Goal: Task Accomplishment & Management: Manage account settings

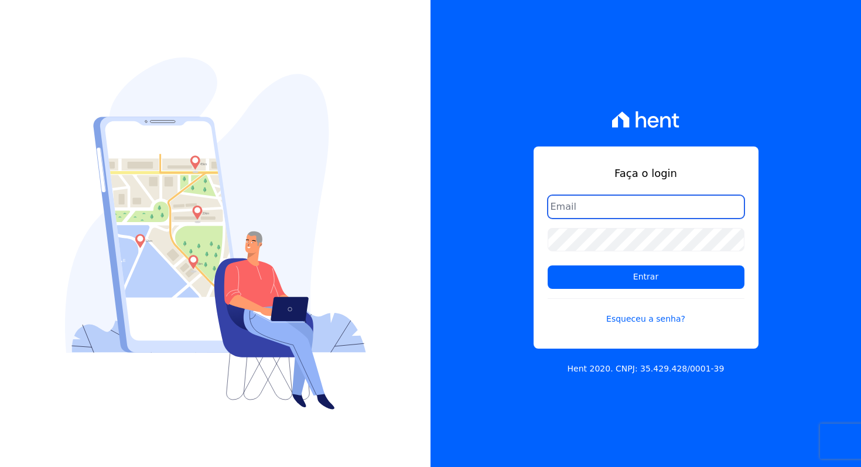
click at [670, 215] on input "email" at bounding box center [645, 206] width 197 height 23
click at [0, 466] on com-1password-button at bounding box center [0, 467] width 0 height 0
type input "davinovaes.cel@gmail.com"
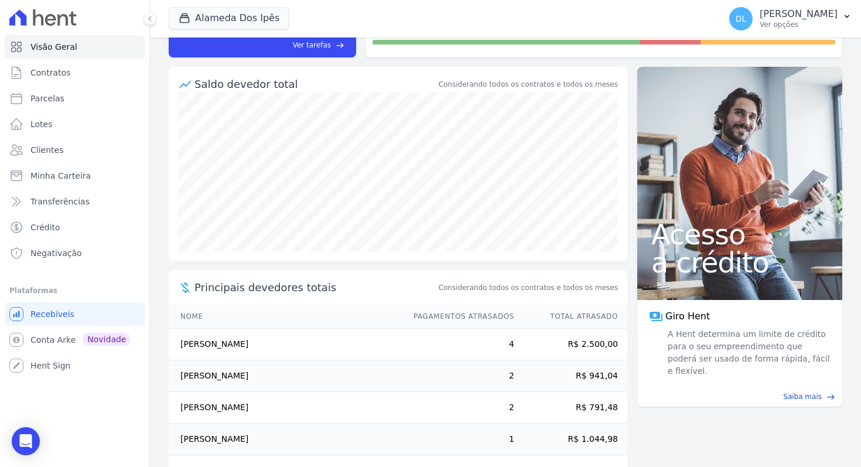
scroll to position [131, 0]
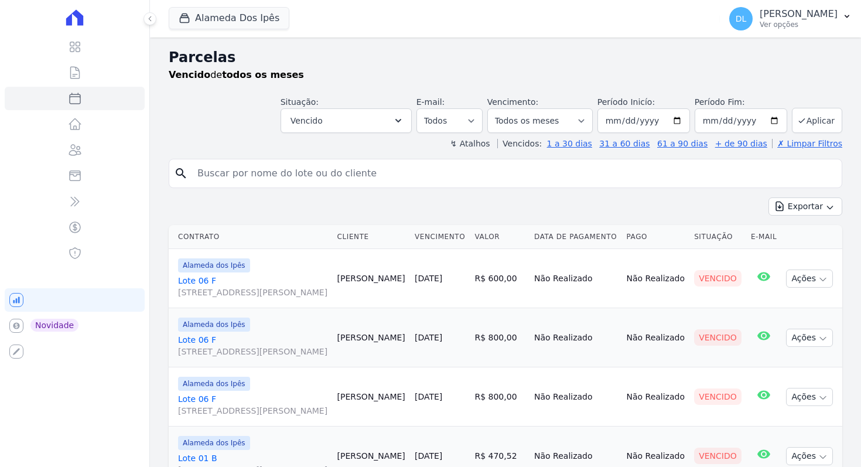
select select
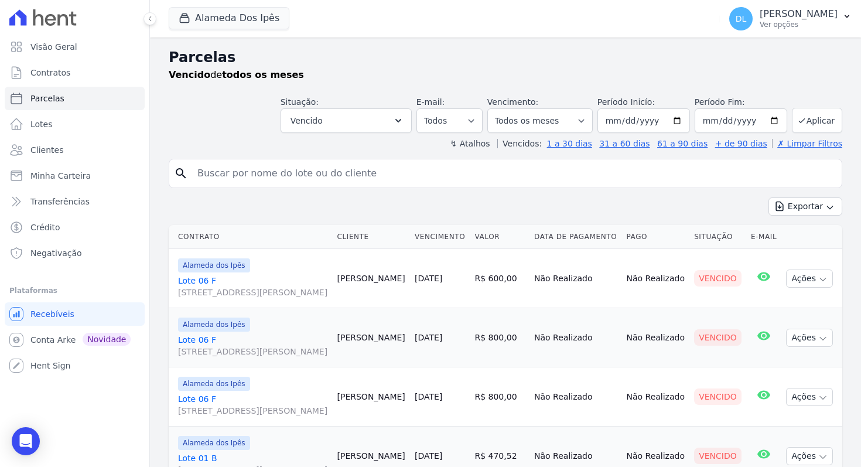
click at [287, 173] on input "search" at bounding box center [513, 173] width 646 height 23
type input "moura"
select select
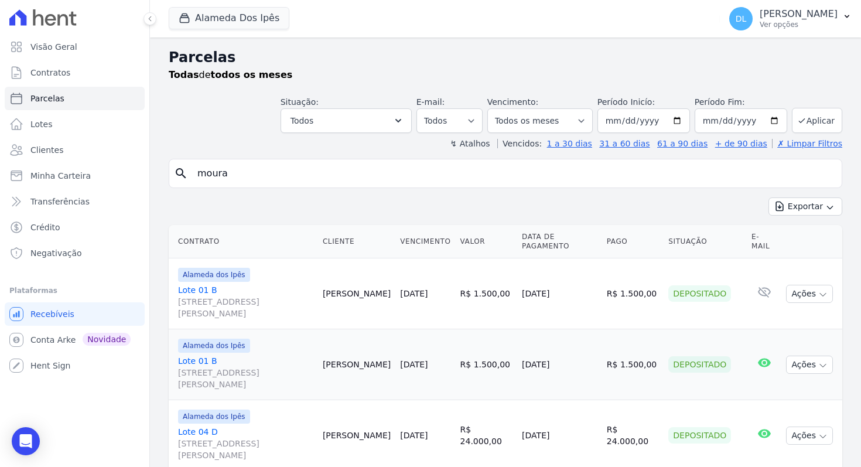
click at [304, 178] on input "moura" at bounding box center [513, 173] width 646 height 23
type input "jose moura"
select select
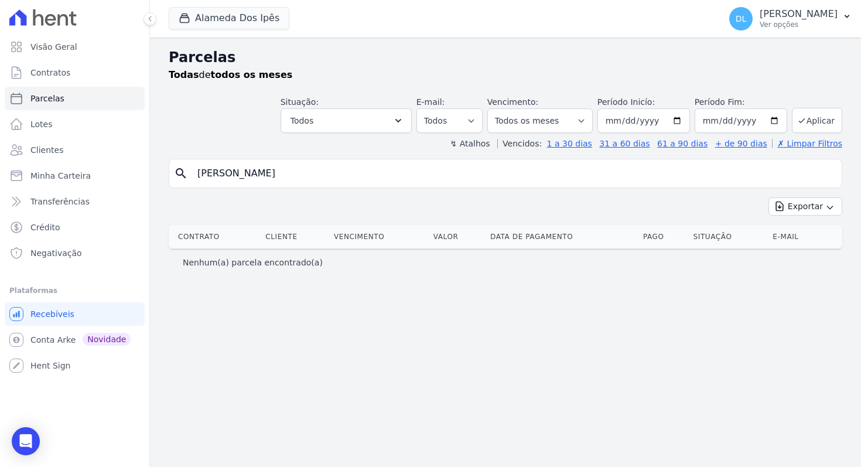
click at [299, 183] on input "jose moura" at bounding box center [513, 173] width 646 height 23
type input "jose"
select select
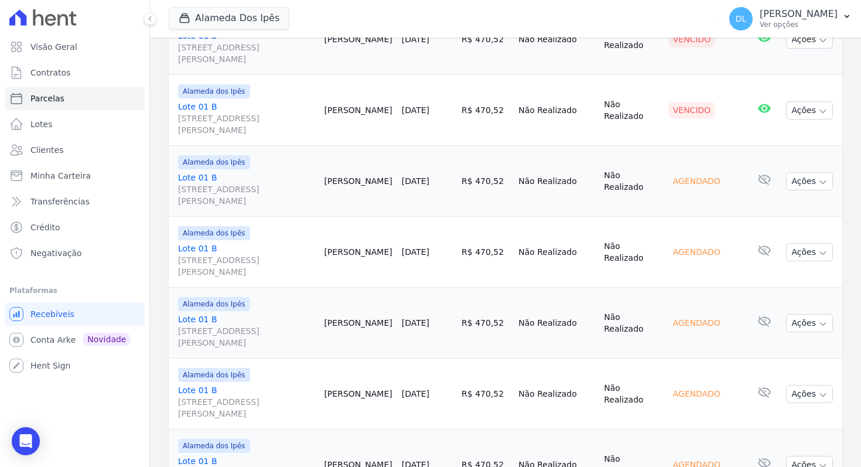
scroll to position [1161, 0]
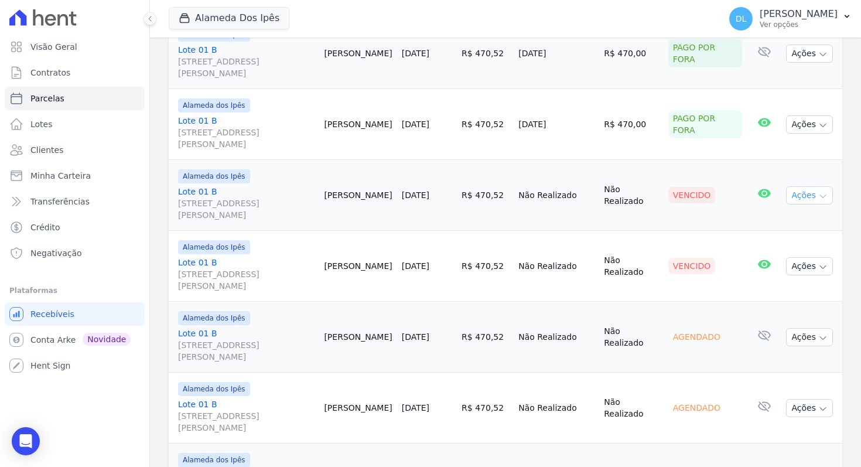
click at [804, 186] on button "Ações" at bounding box center [809, 195] width 47 height 18
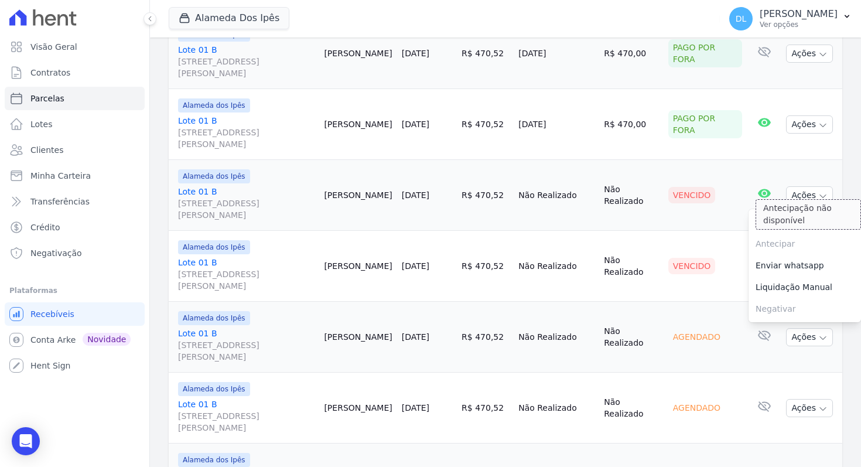
click at [813, 220] on div "Antecipação não disponível" at bounding box center [807, 214] width 105 height 30
click at [809, 217] on link "Ver boleto" at bounding box center [804, 222] width 112 height 22
click at [687, 263] on div "Vencido" at bounding box center [691, 266] width 47 height 16
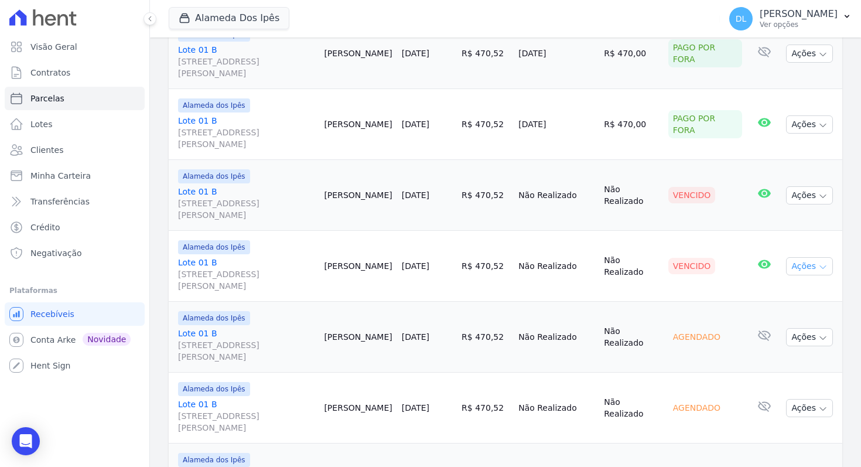
click at [805, 259] on button "Ações" at bounding box center [809, 266] width 47 height 18
click at [793, 280] on div "Ver boleto Antecipar Antecipação não disponível Enviar whatsapp Registrar envio…" at bounding box center [804, 336] width 112 height 113
click at [791, 289] on link "Ver boleto" at bounding box center [804, 293] width 112 height 22
click at [478, 258] on td "R$ 470,52" at bounding box center [485, 266] width 57 height 71
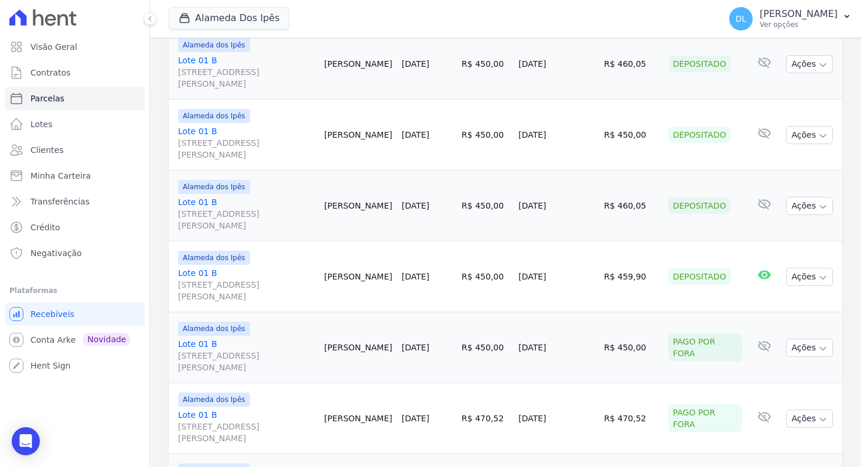
scroll to position [0, 0]
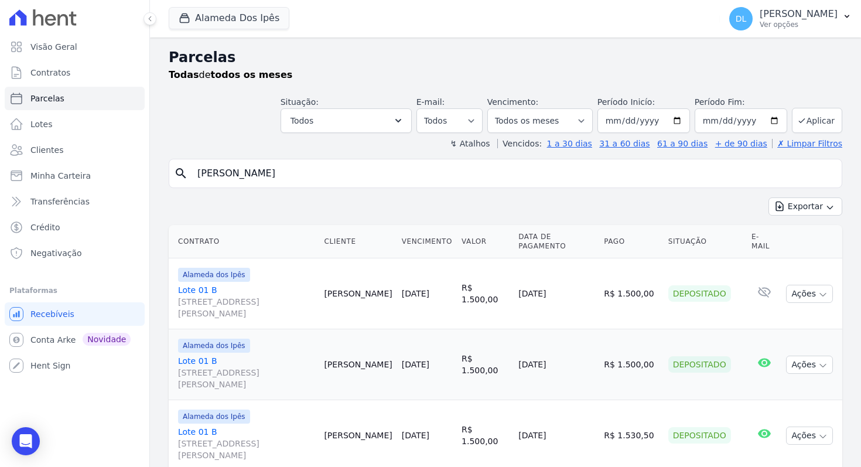
click at [403, 181] on input "jose" at bounding box center [513, 173] width 646 height 23
click at [101, 49] on link "Visão Geral" at bounding box center [75, 46] width 140 height 23
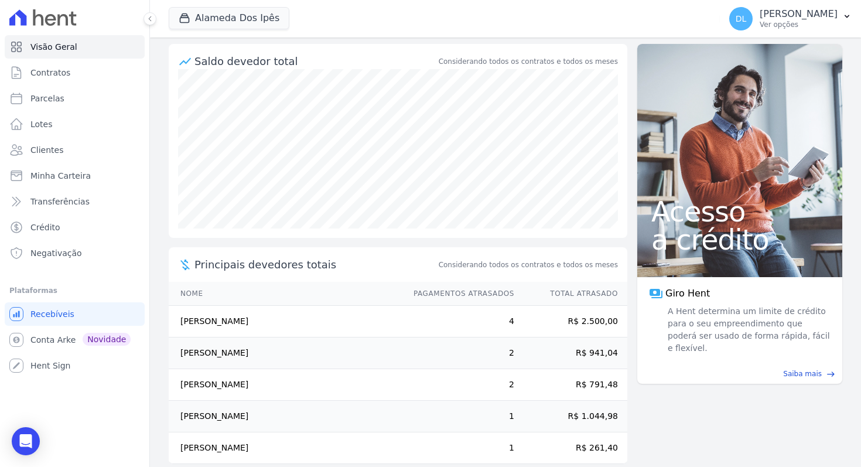
scroll to position [125, 0]
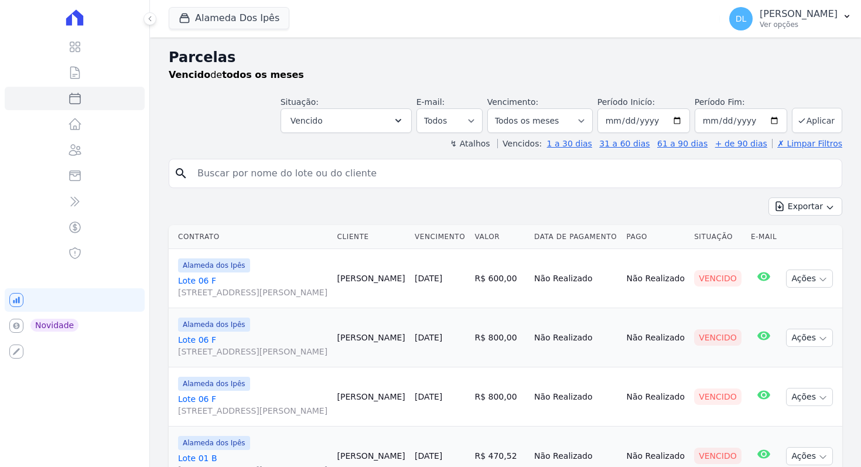
select select
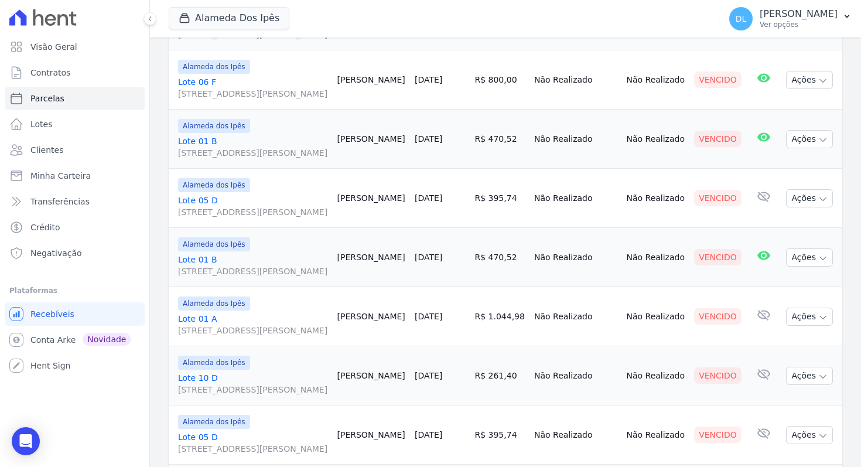
scroll to position [345, 0]
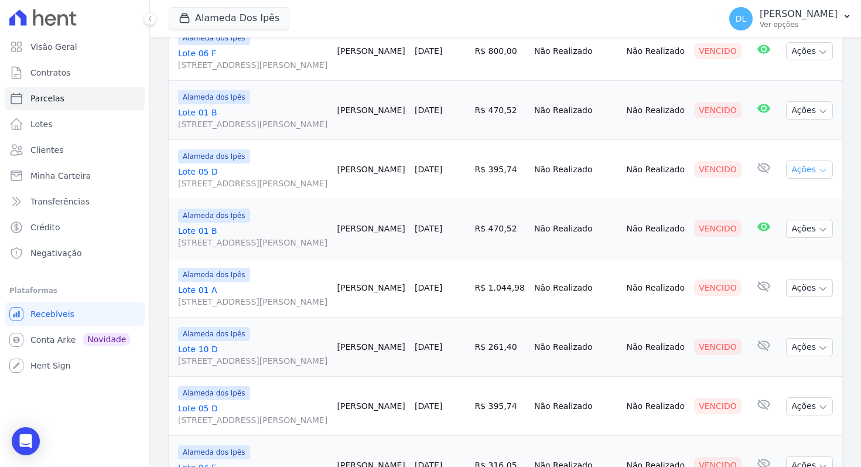
click at [804, 179] on button "Ações" at bounding box center [809, 169] width 47 height 18
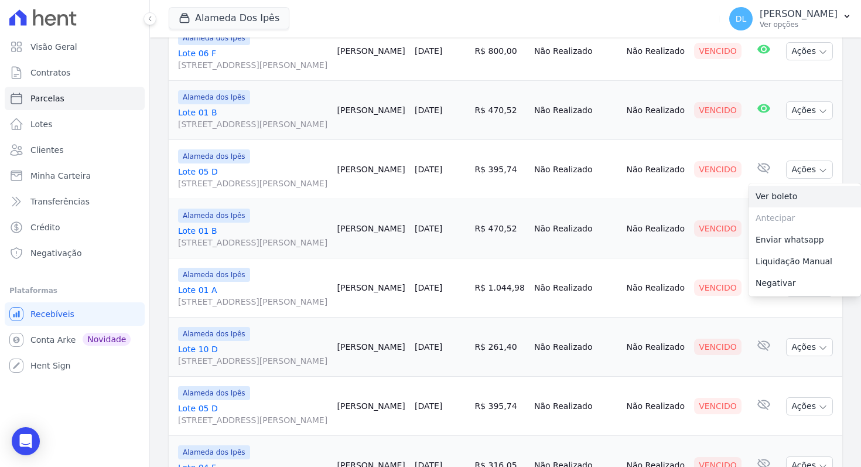
click at [787, 207] on link "Ver boleto" at bounding box center [804, 197] width 112 height 22
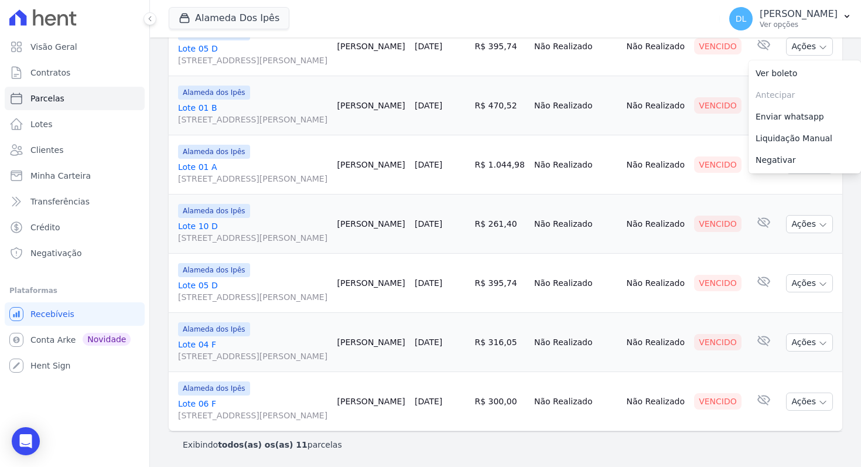
scroll to position [606, 0]
click at [805, 274] on button "Ações" at bounding box center [809, 283] width 47 height 18
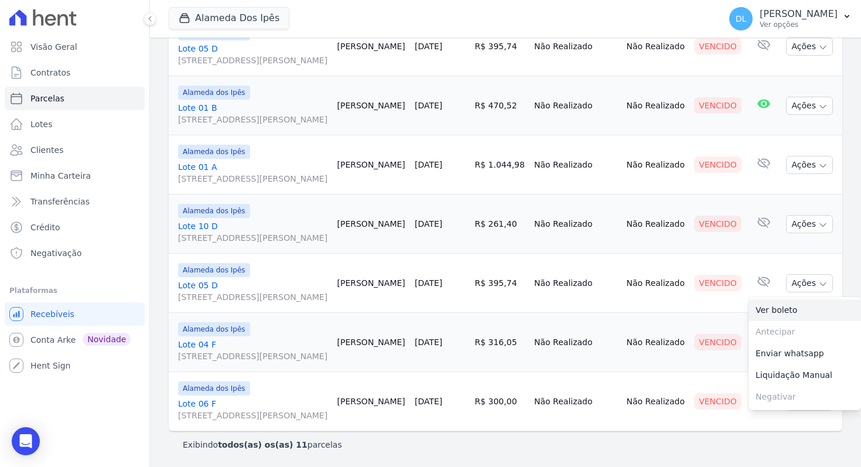
click at [804, 299] on link "Ver boleto" at bounding box center [804, 310] width 112 height 22
click at [621, 313] on td "Não Realizado" at bounding box center [575, 342] width 92 height 59
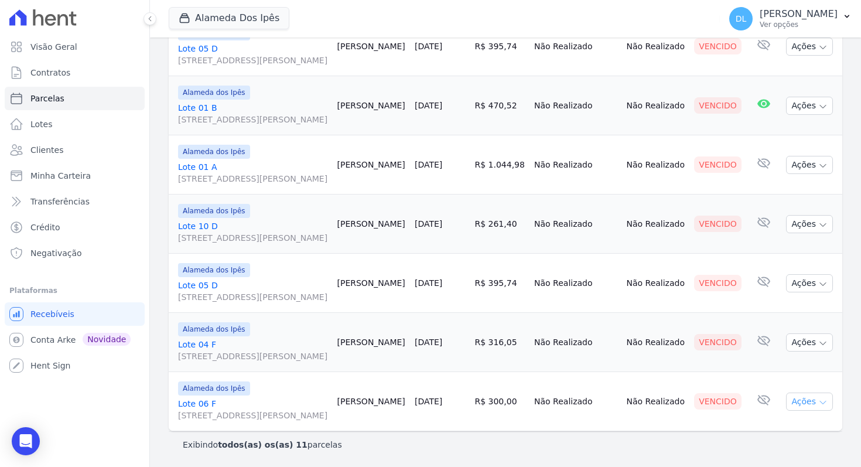
click at [798, 399] on button "Ações" at bounding box center [809, 401] width 47 height 18
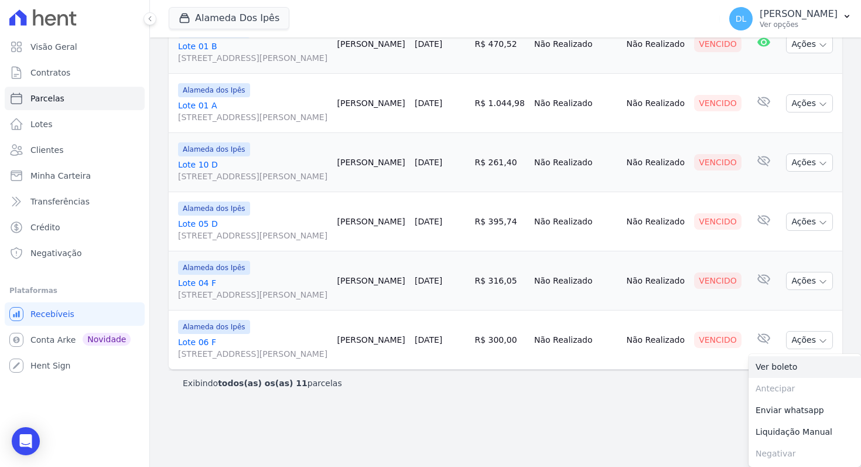
click at [774, 378] on link "Ver boleto" at bounding box center [804, 367] width 112 height 22
click at [91, 48] on link "Visão Geral" at bounding box center [75, 46] width 140 height 23
